Goal: Navigation & Orientation: Find specific page/section

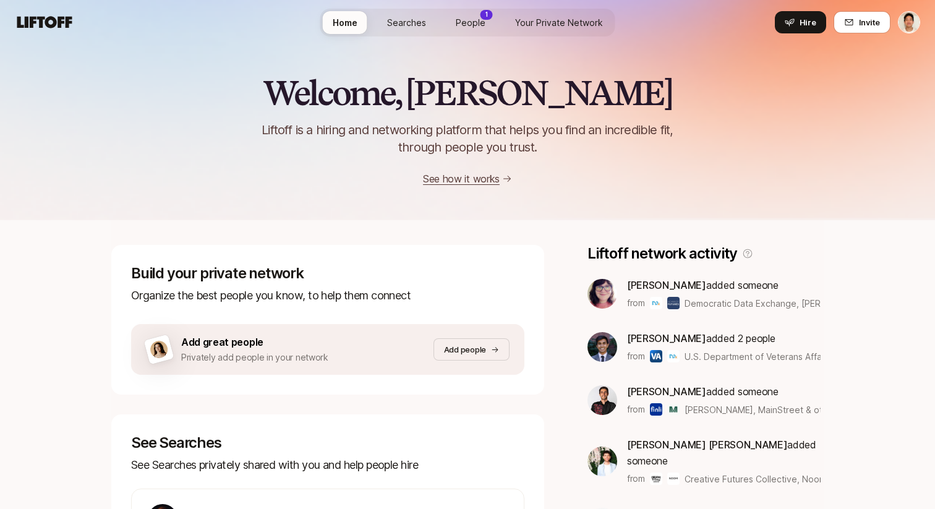
click at [454, 19] on link "People 1" at bounding box center [470, 22] width 49 height 23
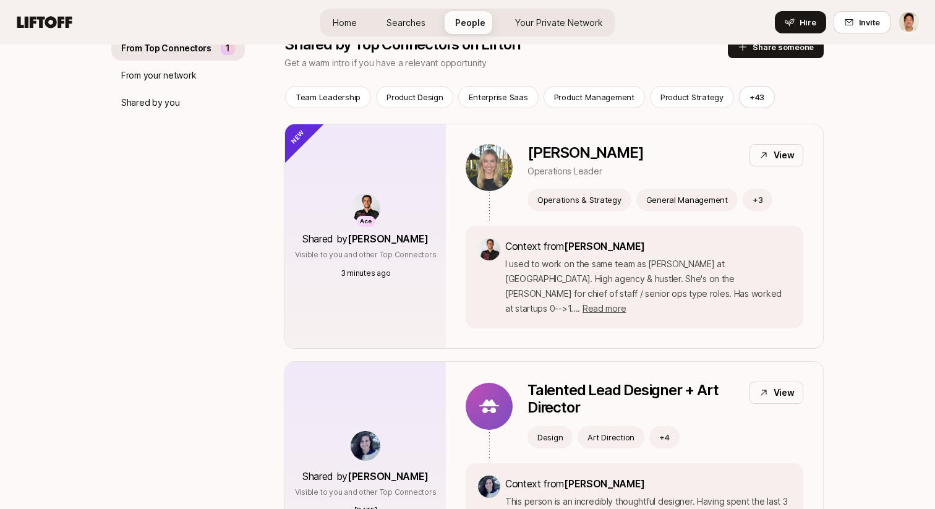
scroll to position [171, 0]
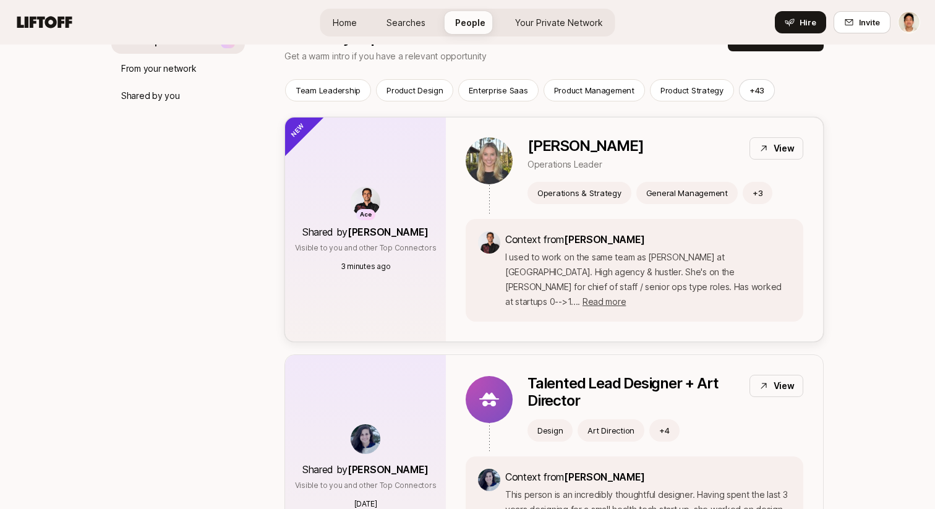
click at [425, 173] on div "Ace Shared by Fawzi Itani Visible to you and other Top Connectors 3 minutes ago" at bounding box center [365, 229] width 161 height 224
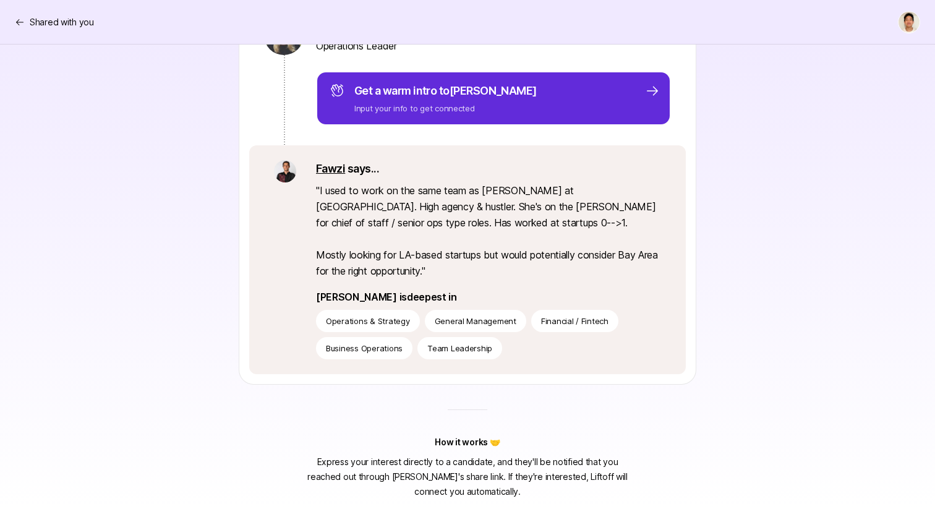
scroll to position [171, 0]
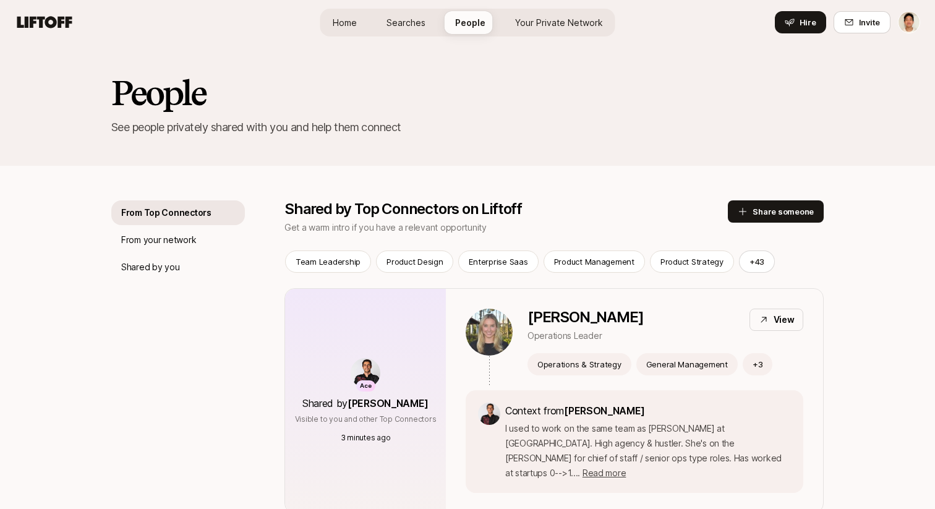
click at [423, 11] on link "Searches" at bounding box center [405, 22] width 59 height 23
